Goal: Information Seeking & Learning: Learn about a topic

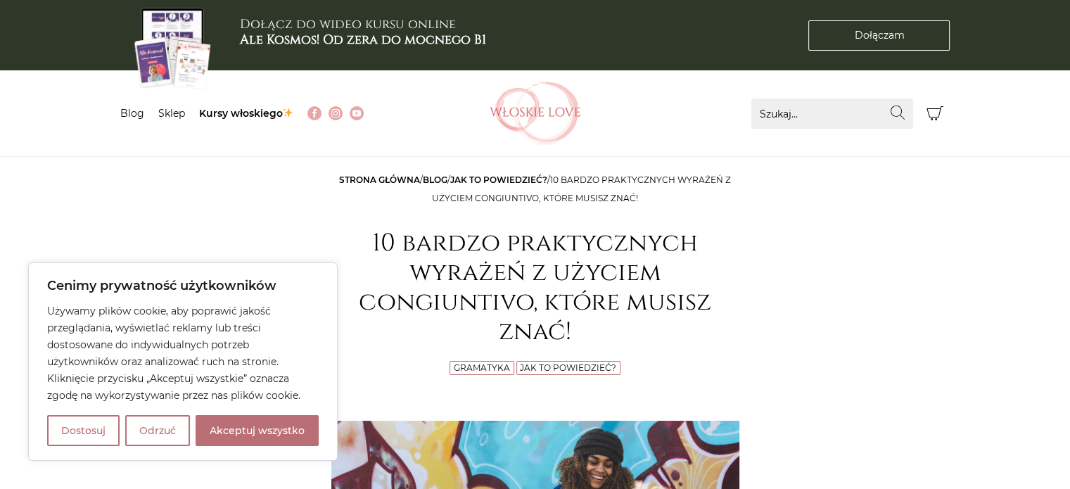
click at [227, 431] on button "Akceptuj wszystko" at bounding box center [256, 430] width 123 height 31
checkbox input "true"
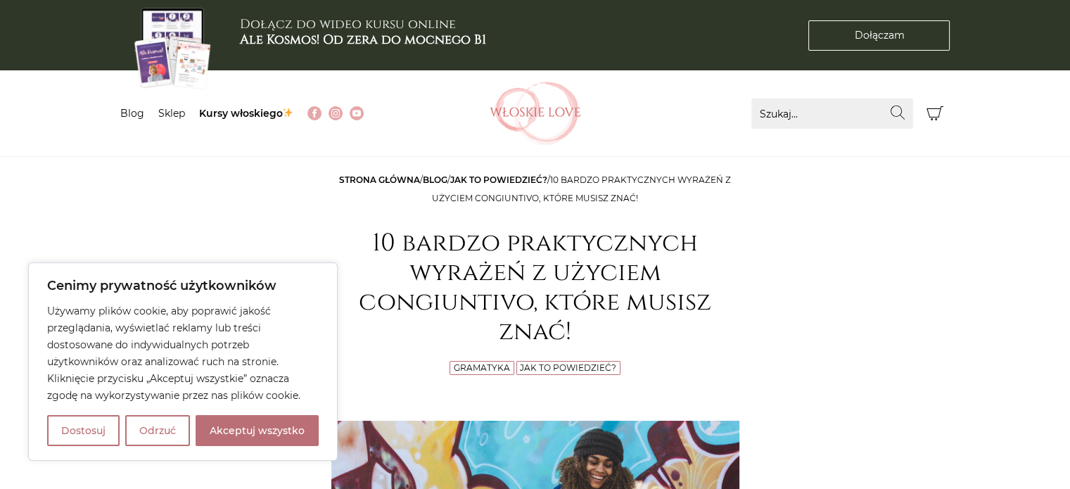
checkbox input "true"
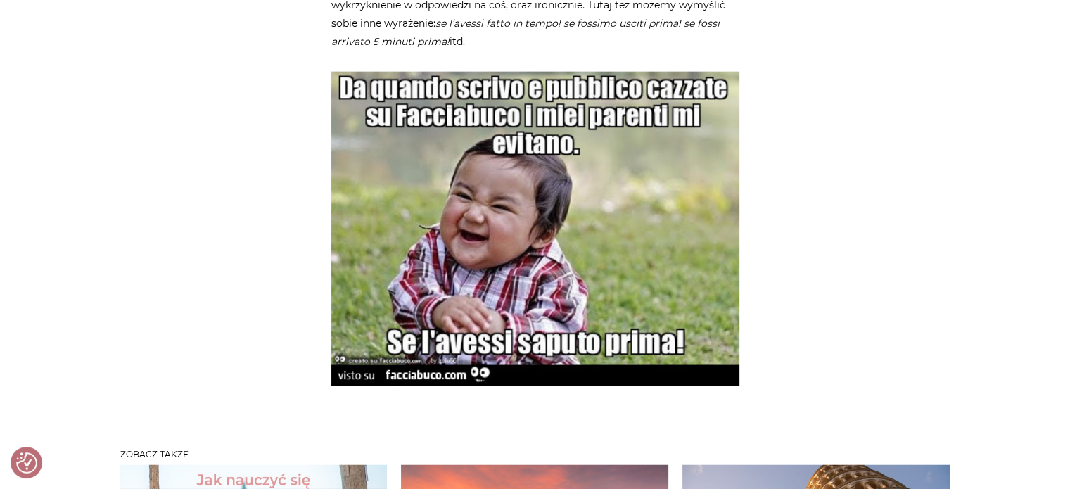
scroll to position [3460, 0]
